Goal: Transaction & Acquisition: Subscribe to service/newsletter

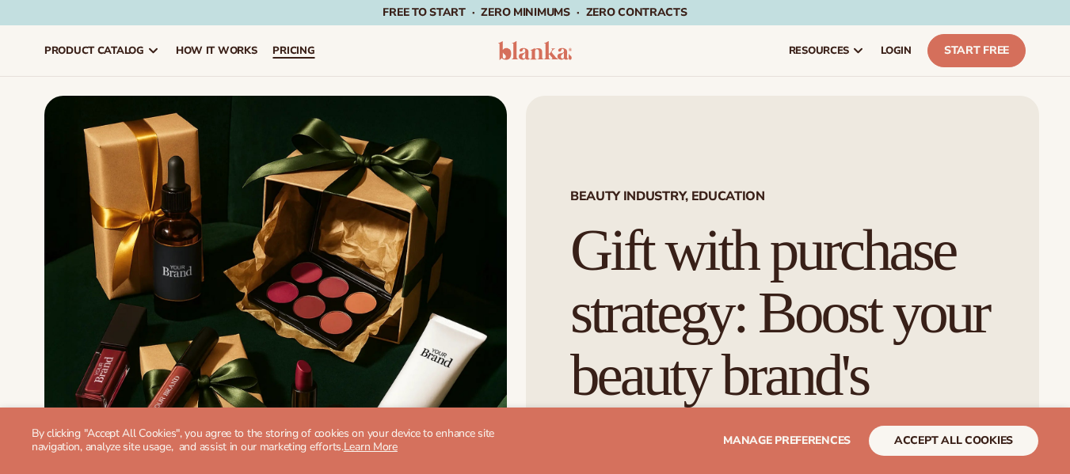
click at [276, 46] on span "pricing" at bounding box center [293, 50] width 42 height 13
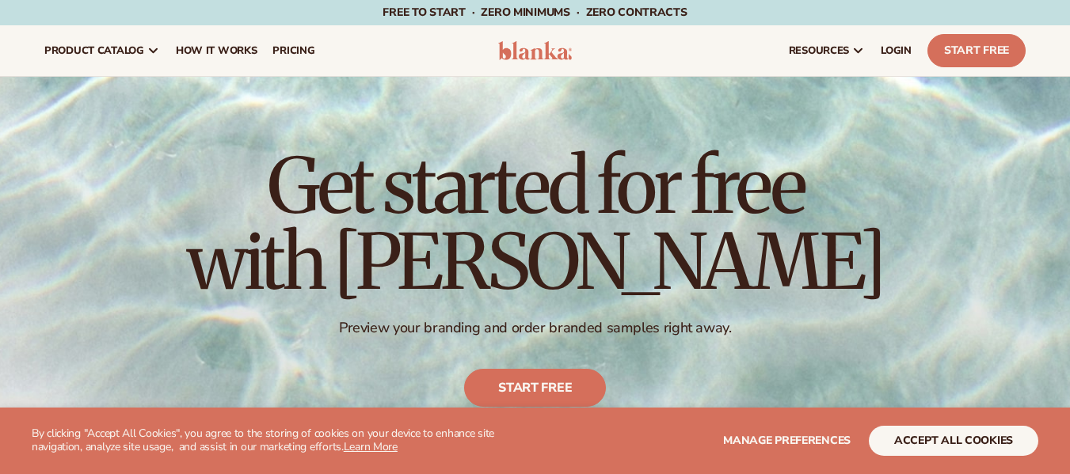
scroll to position [554, 0]
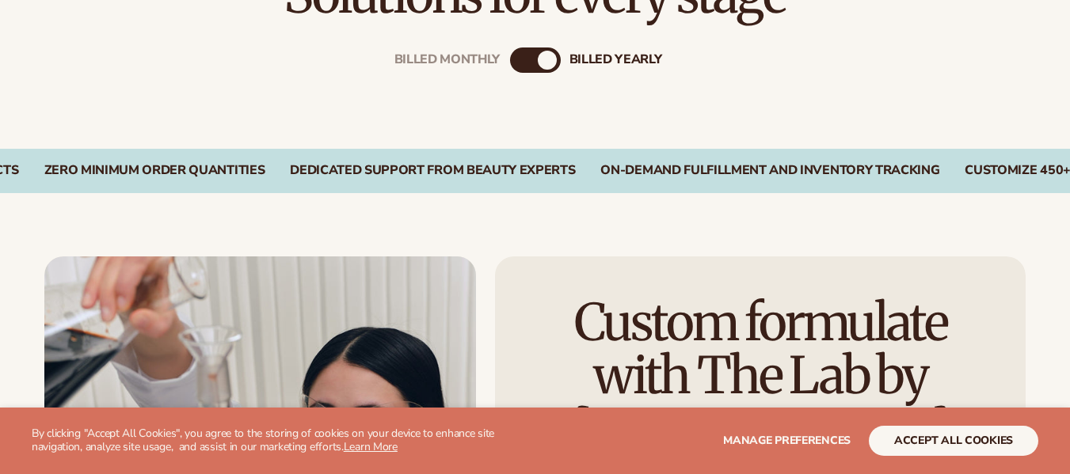
click at [555, 59] on div "billed Yearly" at bounding box center [547, 60] width 19 height 19
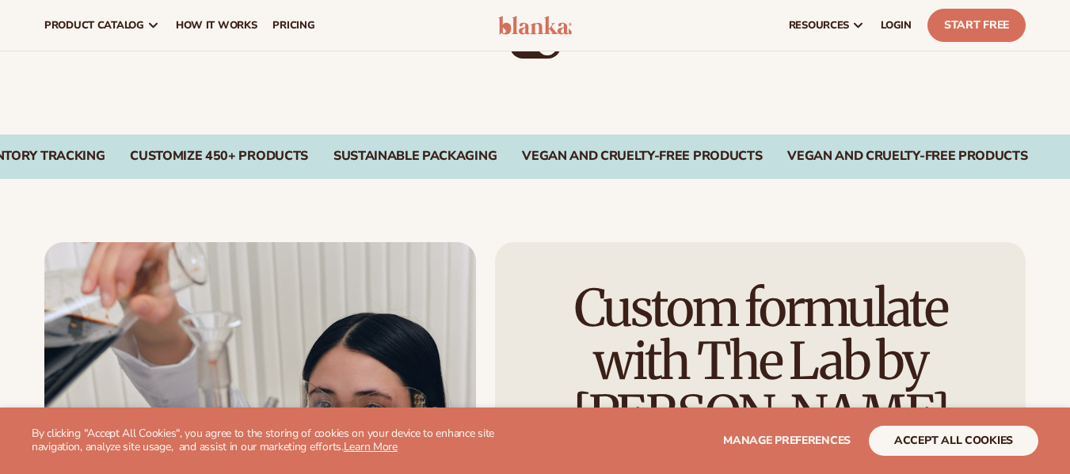
scroll to position [14, 0]
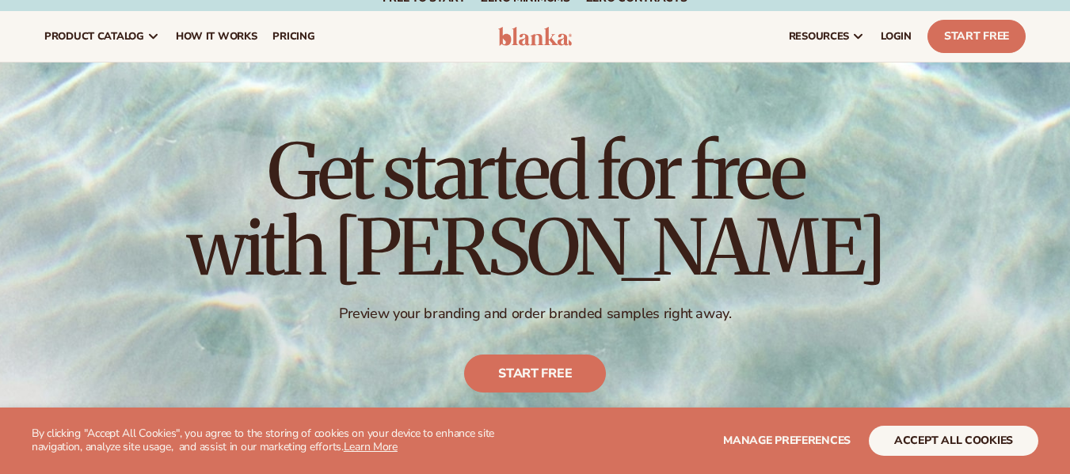
click at [343, 310] on p "Preview your branding and order branded samples right away." at bounding box center [535, 314] width 697 height 18
drag, startPoint x: 421, startPoint y: 305, endPoint x: 625, endPoint y: 305, distance: 204.3
click at [624, 305] on p "Preview your branding and order branded samples right away." at bounding box center [535, 314] width 697 height 18
drag, startPoint x: 662, startPoint y: 305, endPoint x: 675, endPoint y: 303, distance: 12.9
click at [666, 305] on p "Preview your branding and order branded samples right away." at bounding box center [535, 314] width 697 height 18
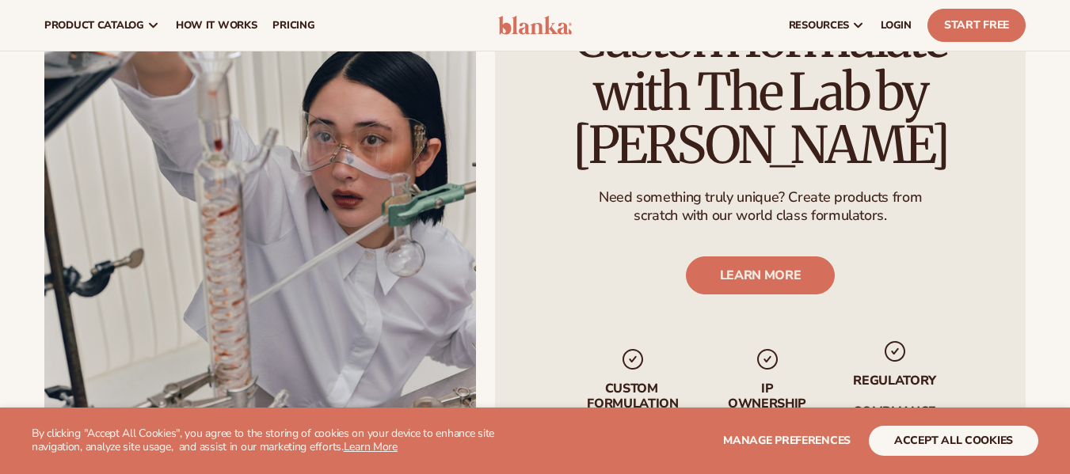
scroll to position [475, 0]
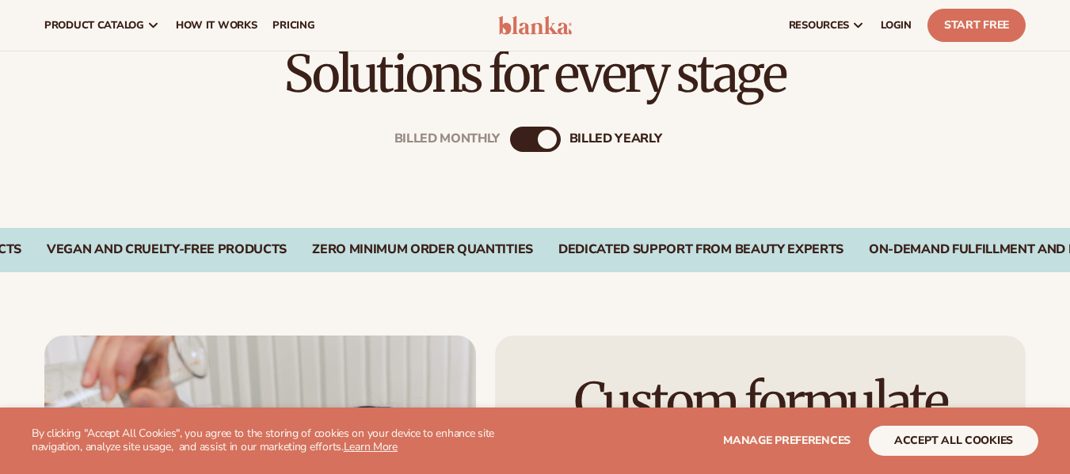
click at [545, 141] on div "billed Yearly" at bounding box center [547, 139] width 19 height 19
click at [510, 145] on div "Billed Monthly billed Yearly" at bounding box center [535, 139] width 51 height 25
click at [436, 147] on div "Billed Monthly" at bounding box center [447, 138] width 106 height 15
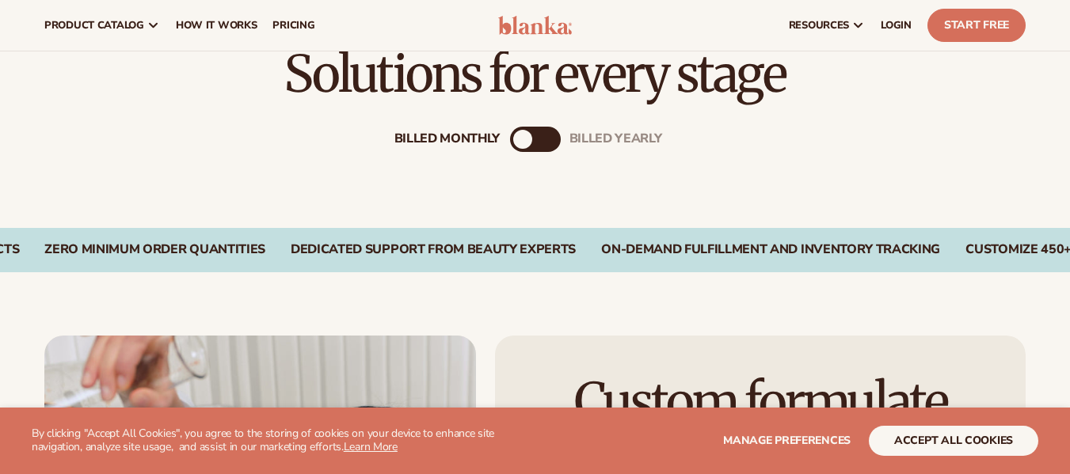
click at [535, 200] on div "Billed Monthly billed Yearly" at bounding box center [535, 164] width 1020 height 127
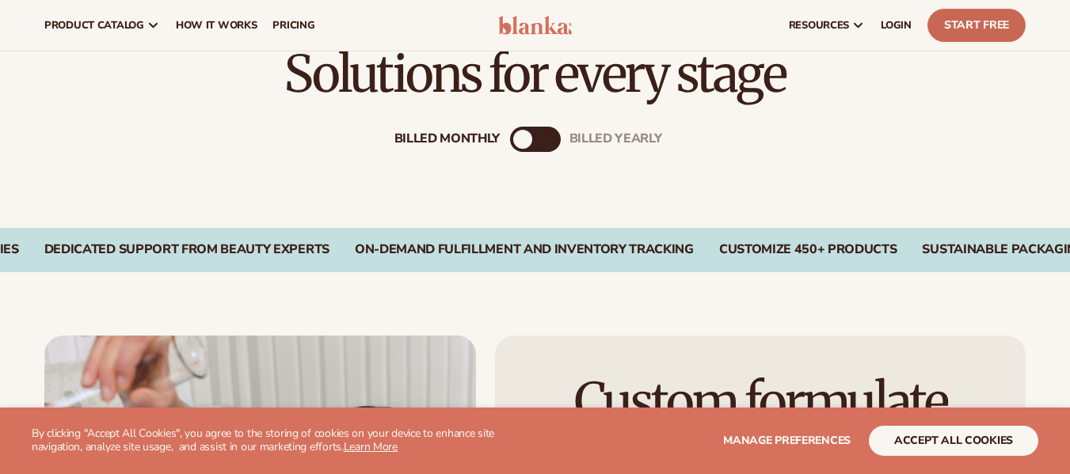
click at [984, 28] on link "Start Free" at bounding box center [976, 25] width 98 height 33
